Goal: Information Seeking & Learning: Compare options

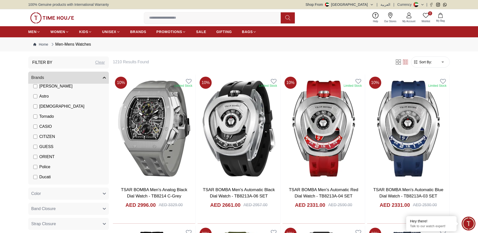
scroll to position [76, 0]
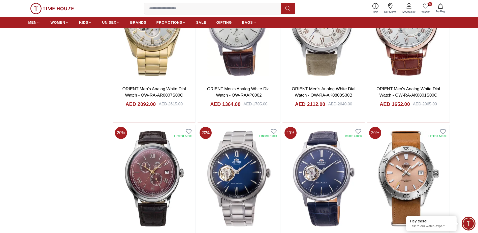
scroll to position [605, 0]
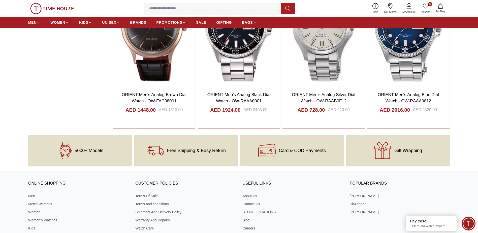
scroll to position [1563, 0]
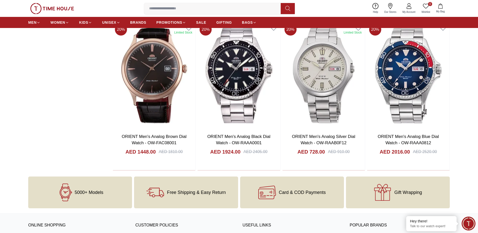
scroll to position [605, 0]
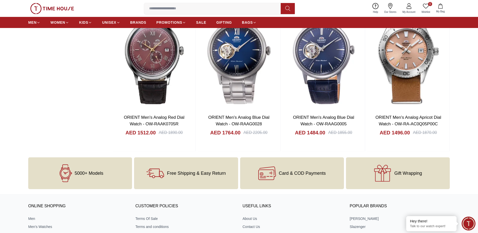
scroll to position [756, 0]
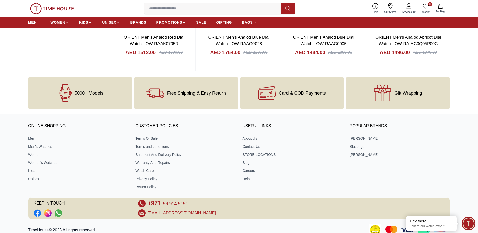
click at [47, 8] on img at bounding box center [52, 8] width 44 height 11
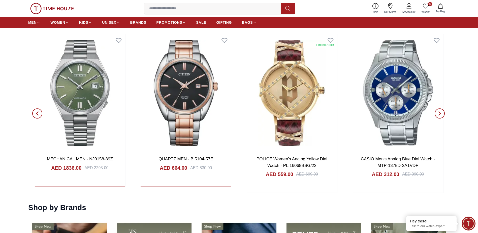
scroll to position [630, 0]
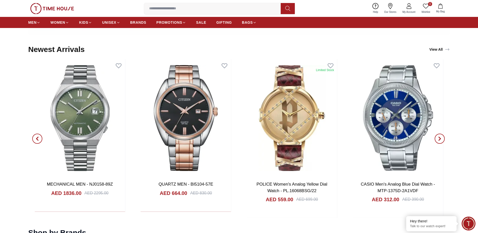
click at [441, 135] on span "button" at bounding box center [440, 139] width 10 height 10
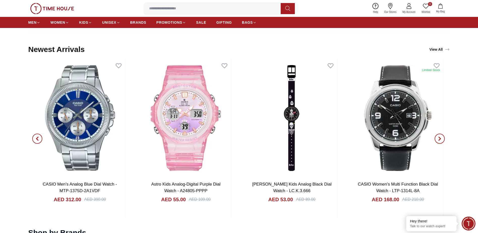
click at [37, 138] on icon "button" at bounding box center [37, 139] width 4 height 4
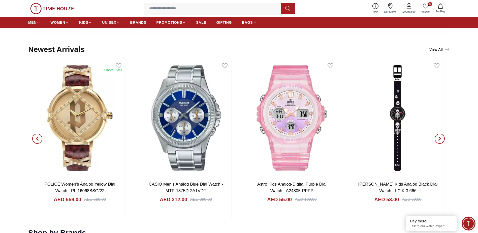
click at [37, 138] on icon "button" at bounding box center [37, 139] width 4 height 4
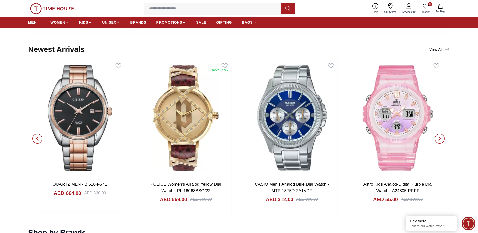
click at [37, 138] on icon "button" at bounding box center [37, 139] width 4 height 4
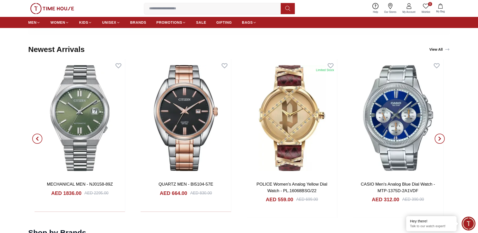
click at [37, 138] on icon "button" at bounding box center [37, 139] width 4 height 4
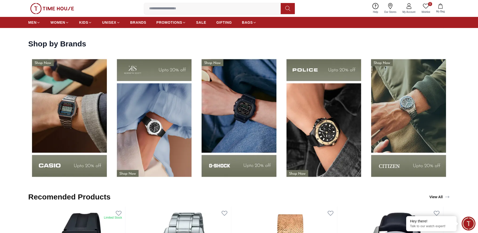
scroll to position [832, 0]
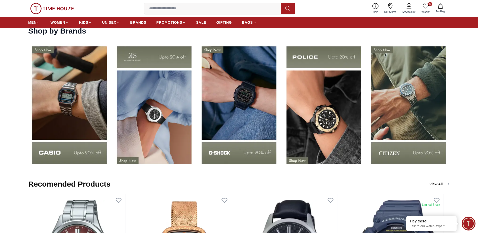
click at [250, 97] on img at bounding box center [239, 105] width 82 height 129
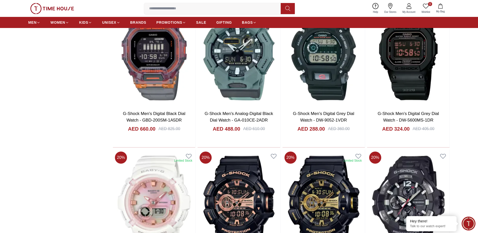
scroll to position [807, 0]
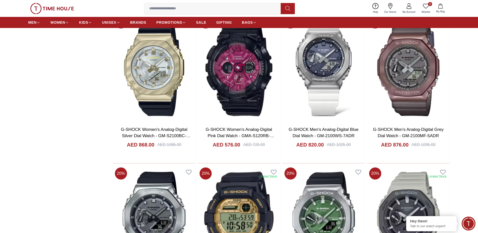
scroll to position [2218, 0]
